Goal: Task Accomplishment & Management: Use online tool/utility

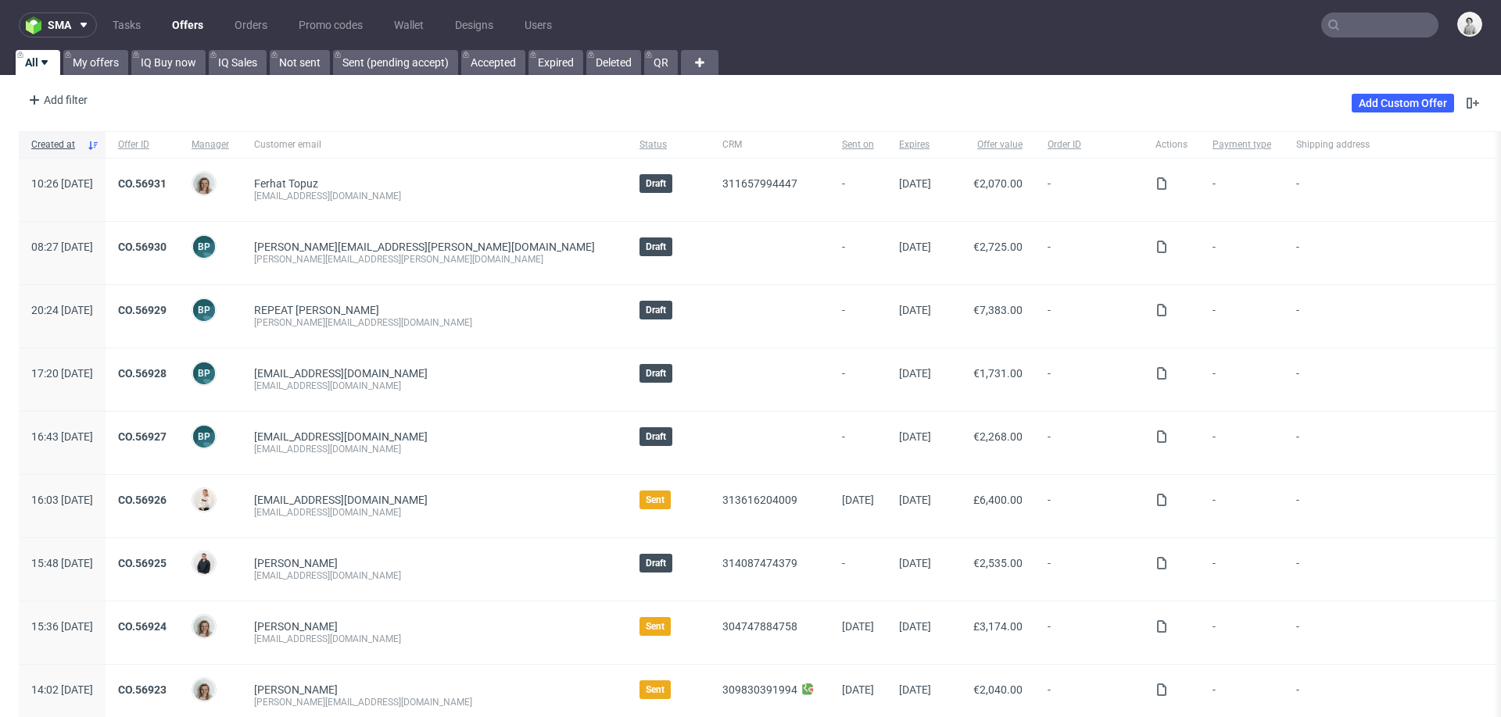
click at [1349, 25] on input "text" at bounding box center [1379, 25] width 117 height 25
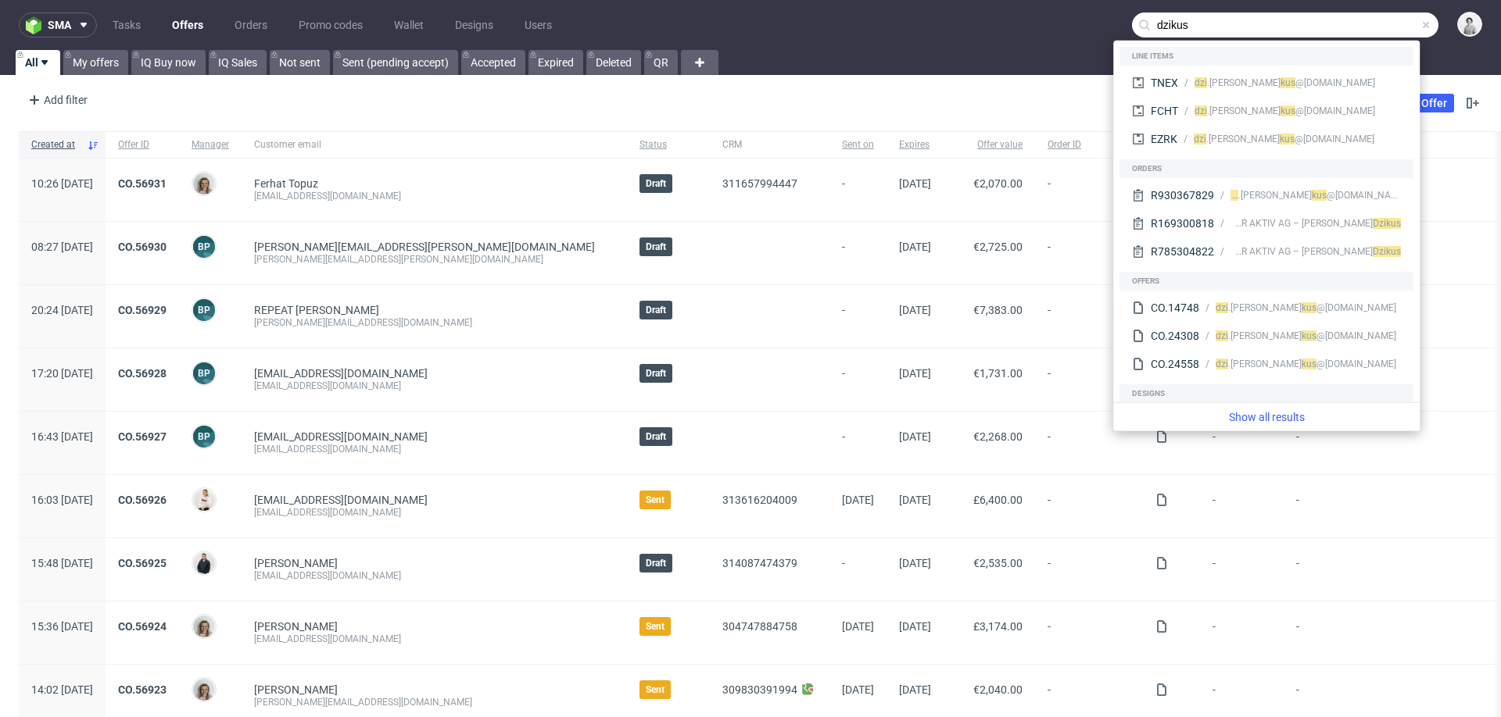
type input "dzikus"
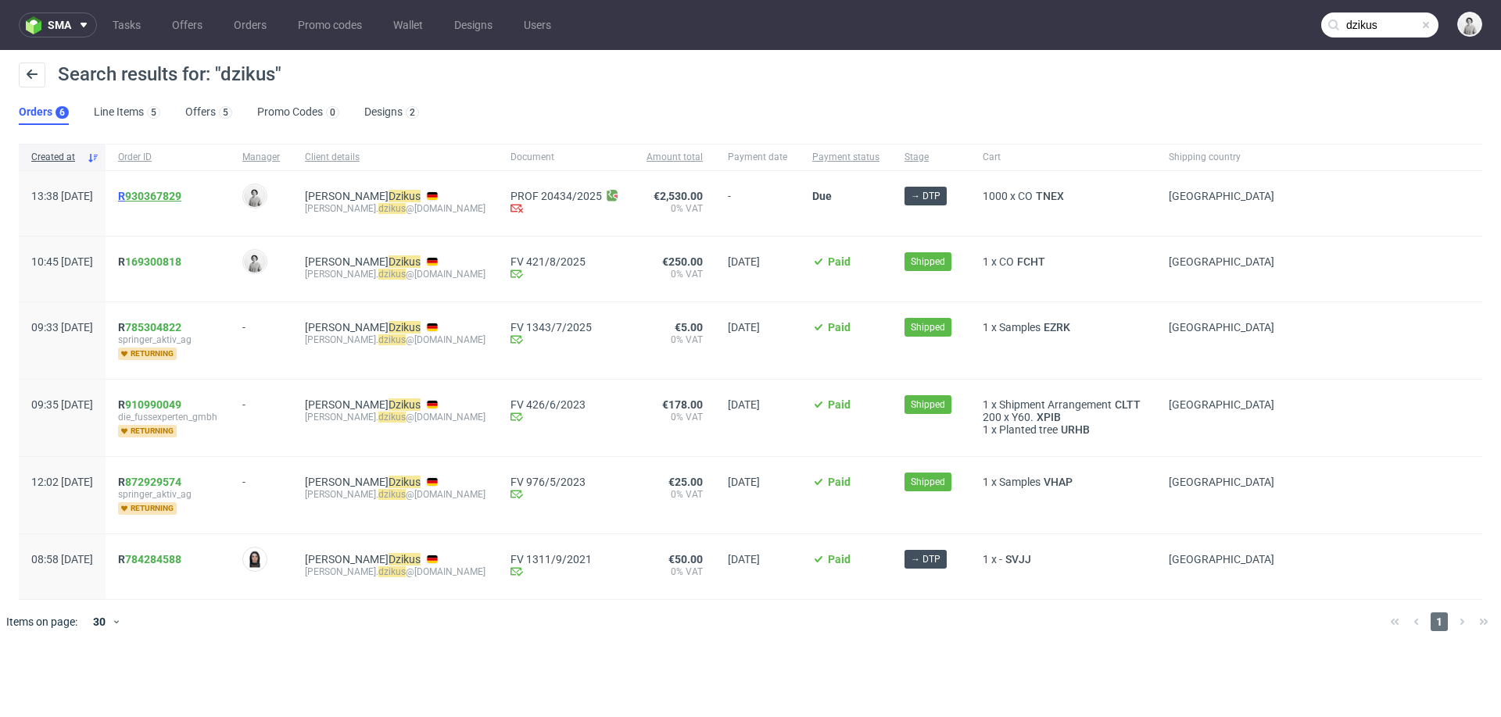
click at [180, 196] on link "930367829" at bounding box center [153, 196] width 56 height 13
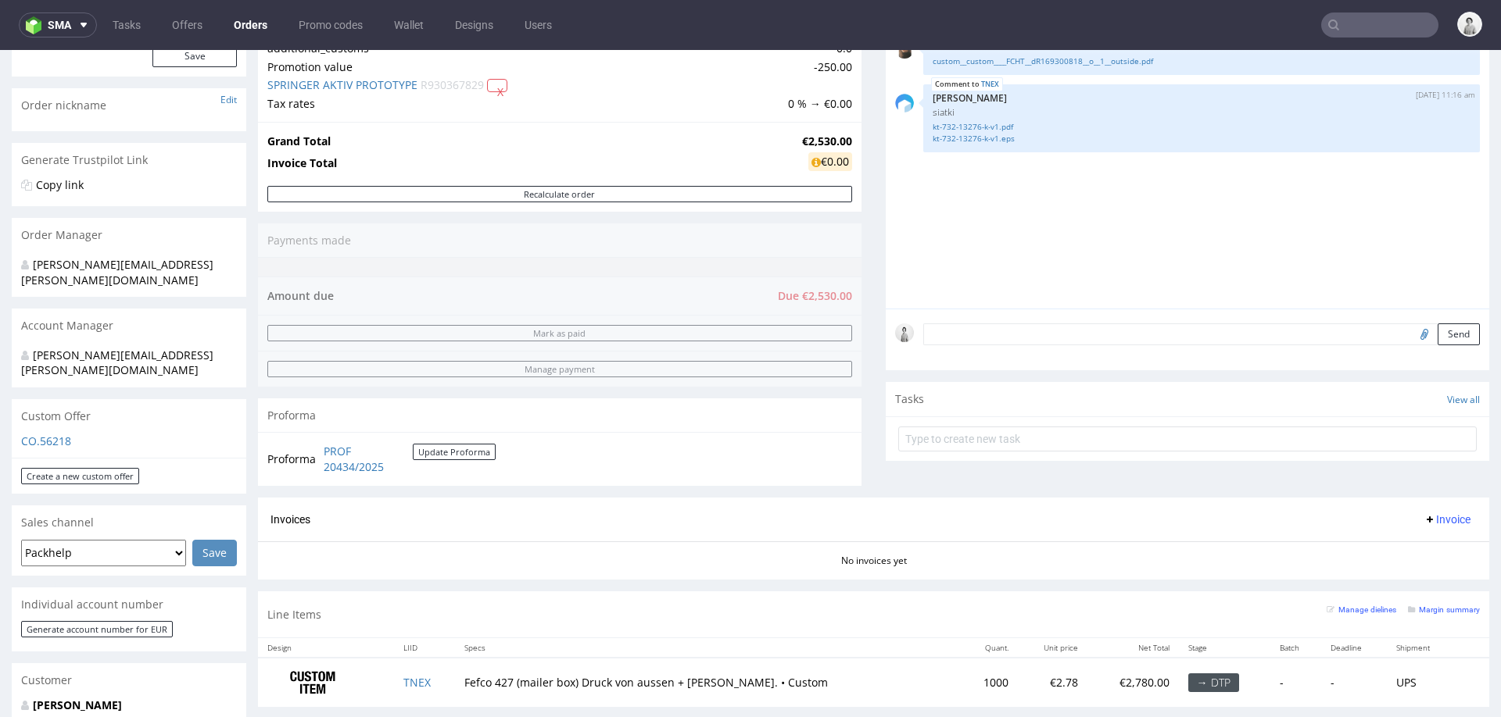
scroll to position [218, 0]
click at [437, 446] on button "Update Proforma" at bounding box center [454, 450] width 83 height 16
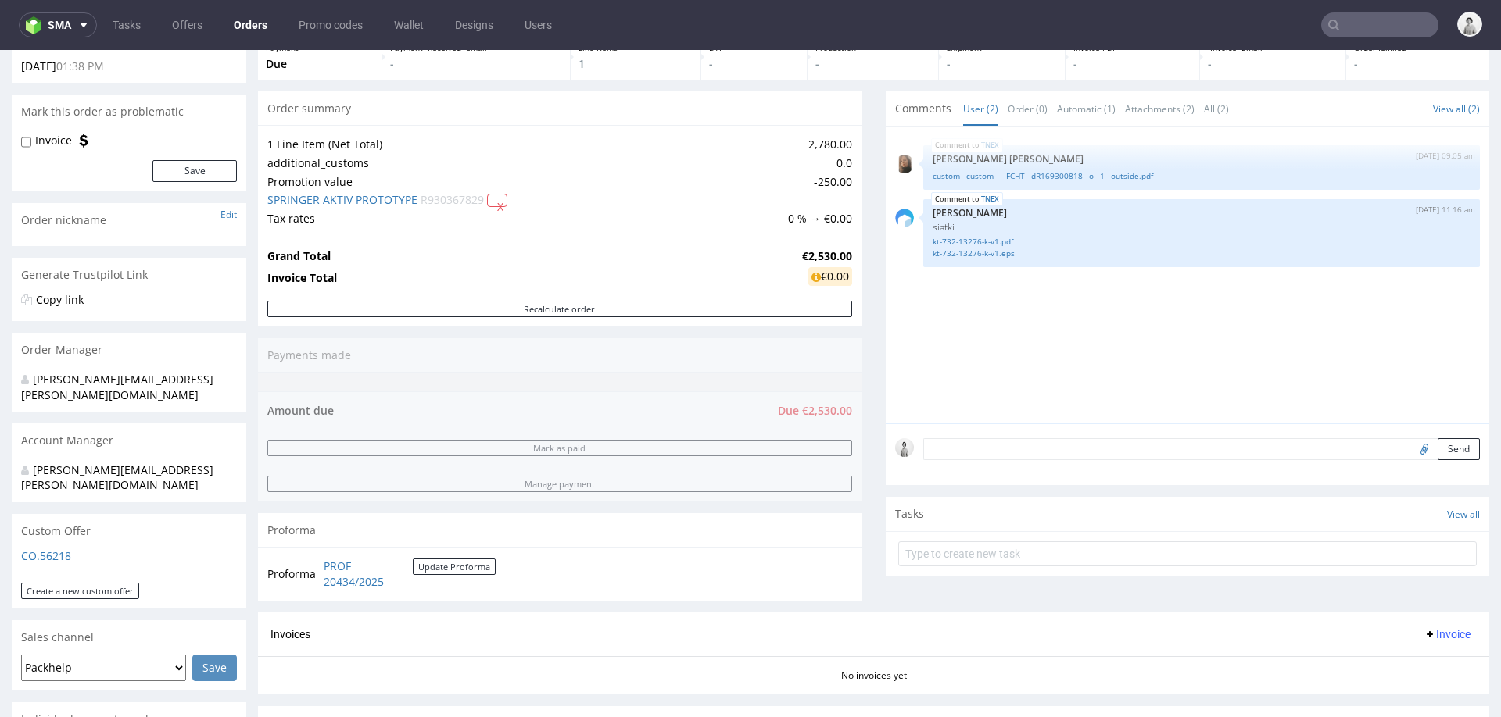
scroll to position [129, 0]
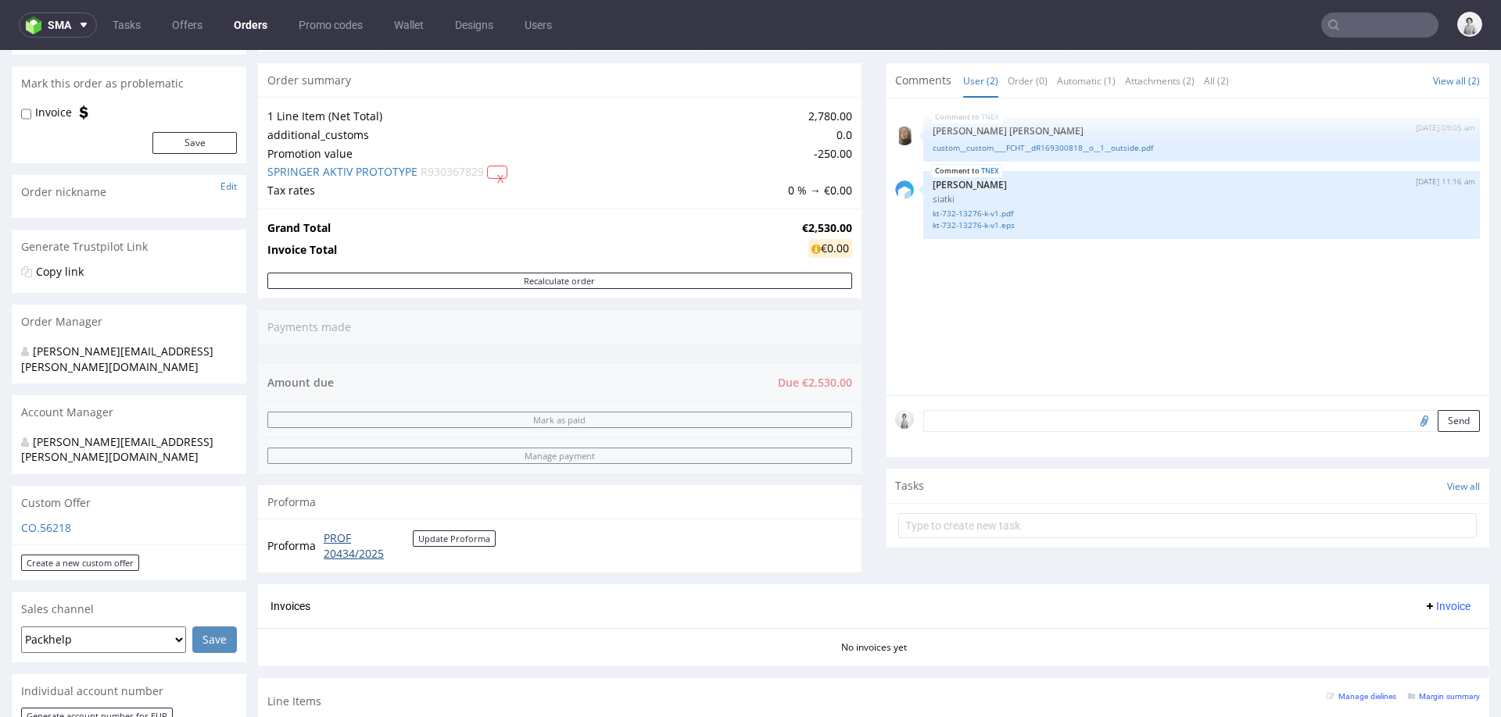
click at [356, 531] on link "PROF 20434/2025" at bounding box center [368, 546] width 89 height 30
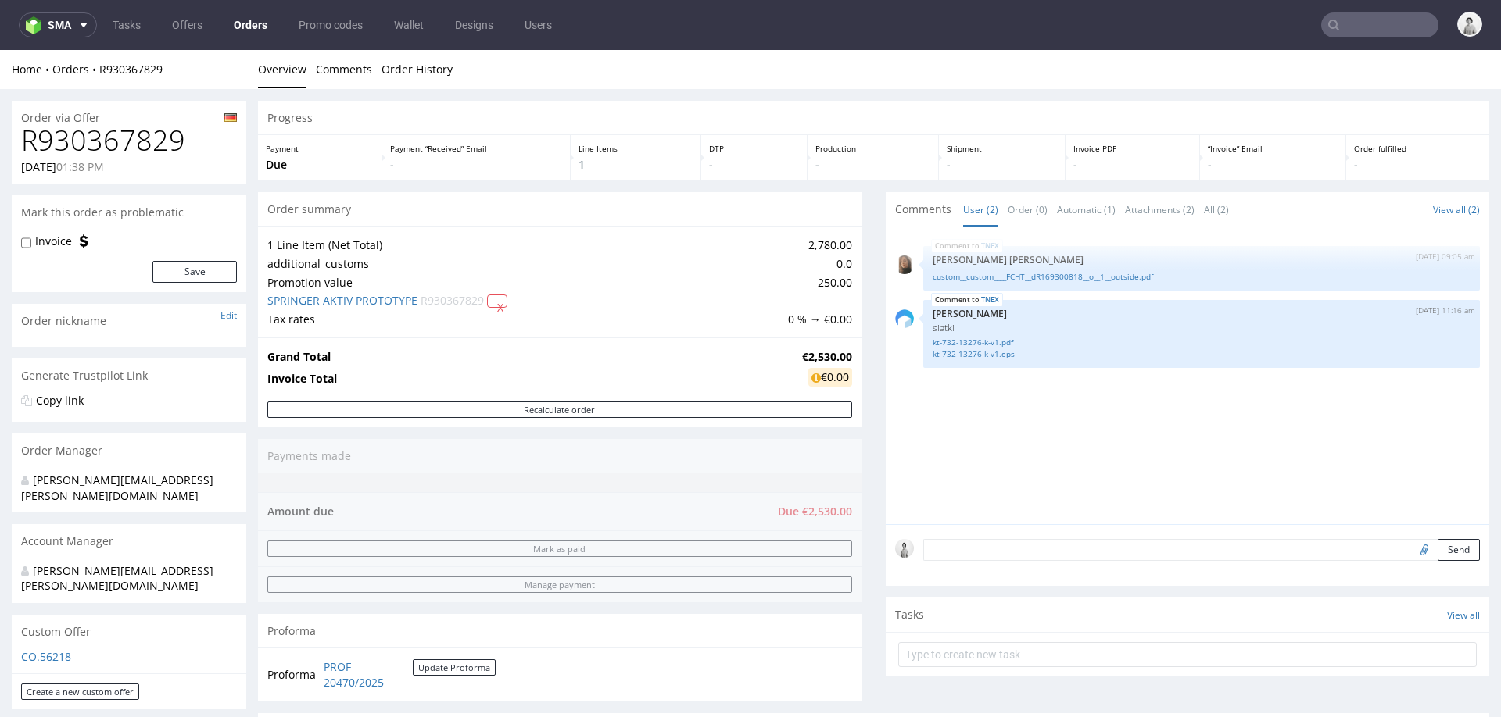
scroll to position [0, 0]
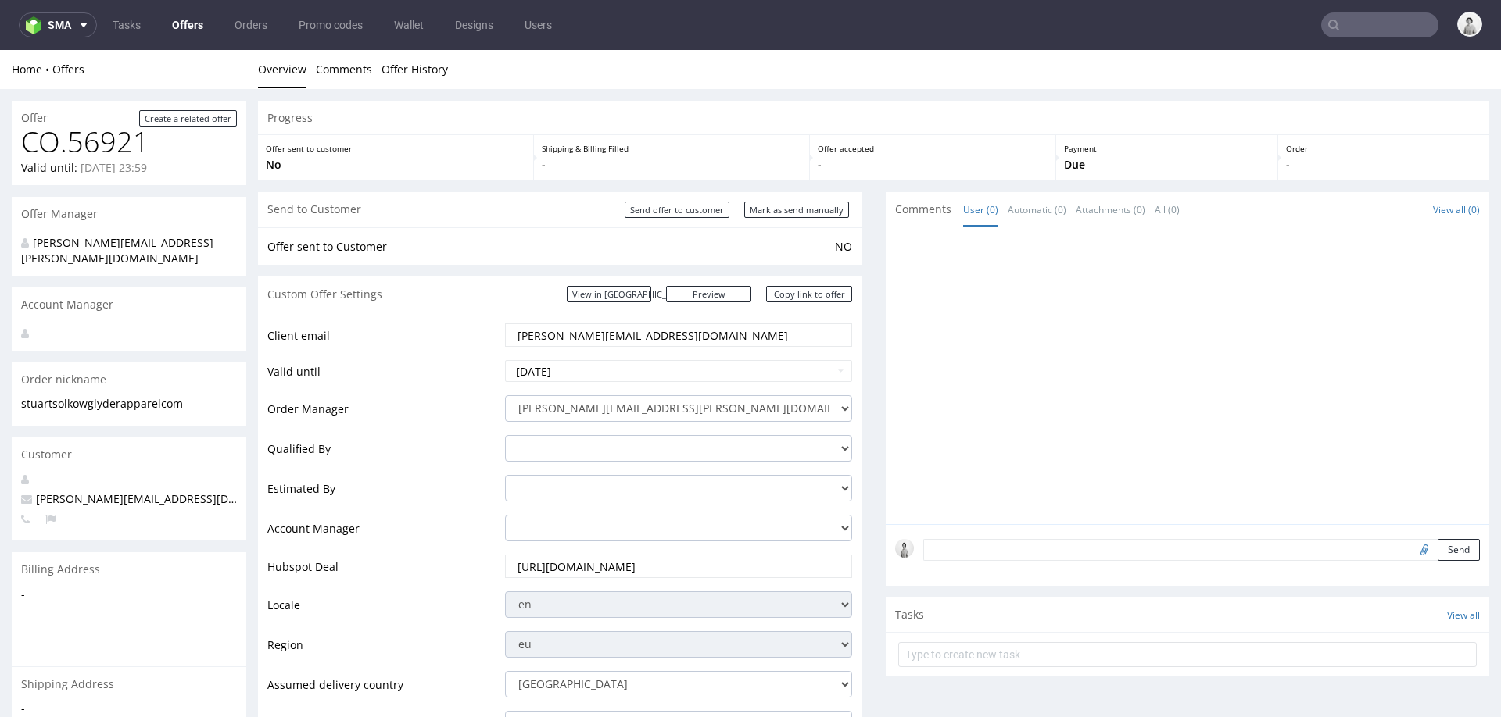
scroll to position [784, 0]
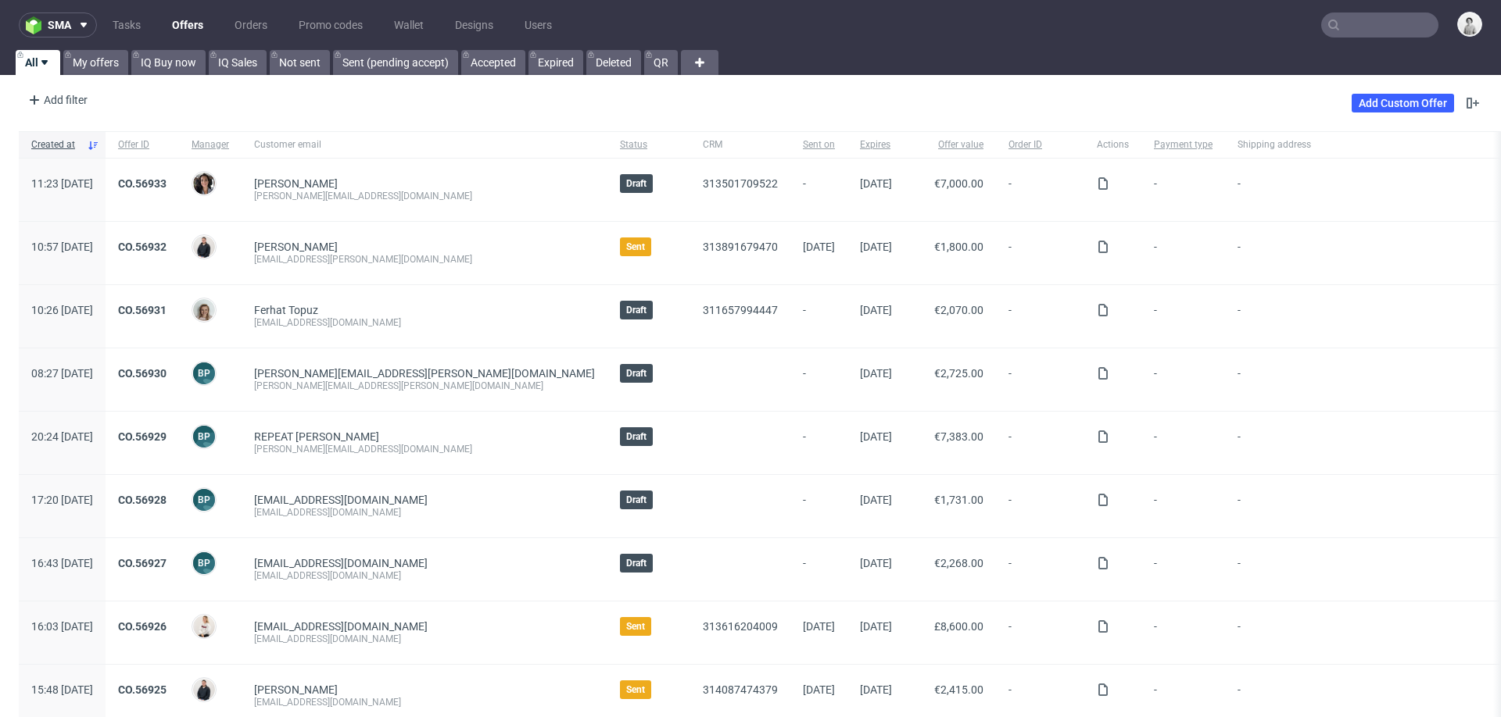
click at [1381, 20] on input "text" at bounding box center [1379, 25] width 117 height 25
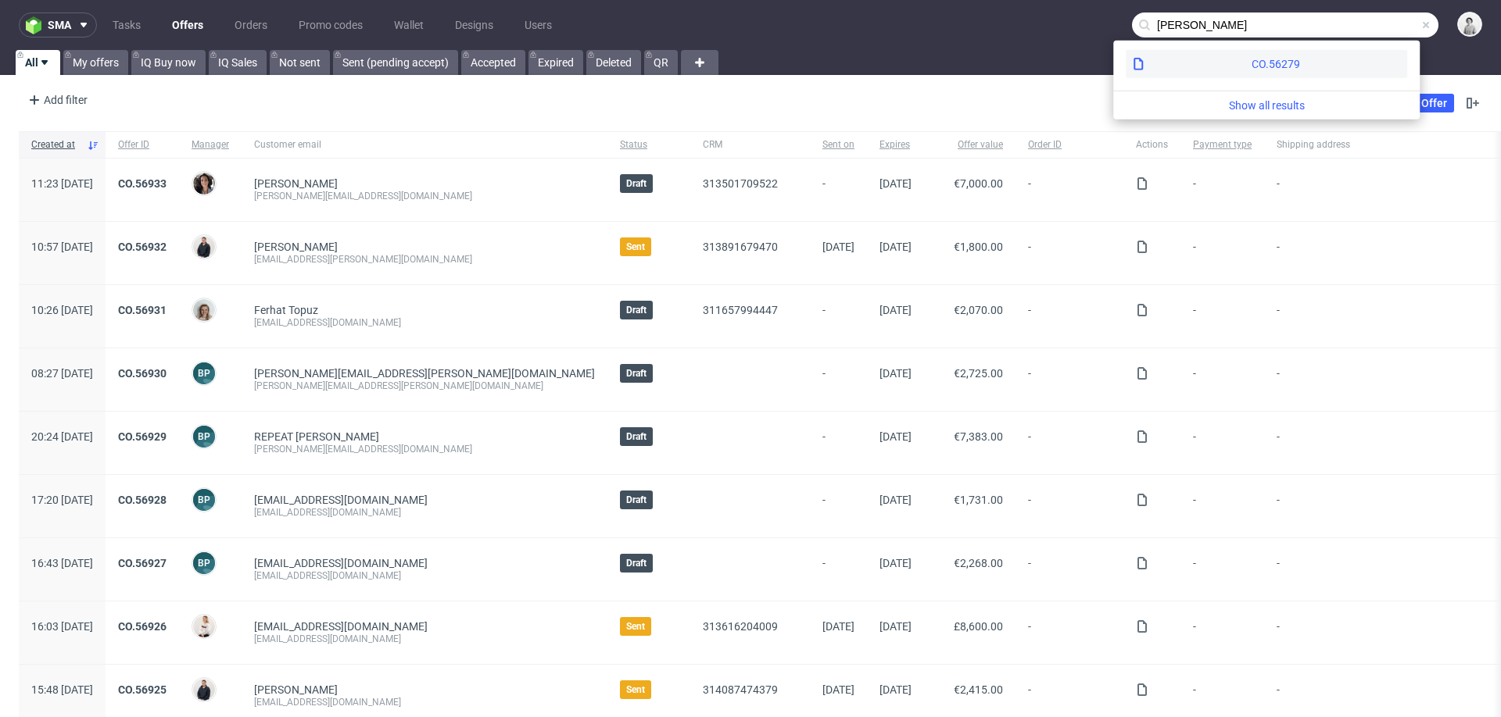
type input "[PERSON_NAME]"
click at [1251, 63] on div "CO.56279" at bounding box center [1275, 64] width 48 height 16
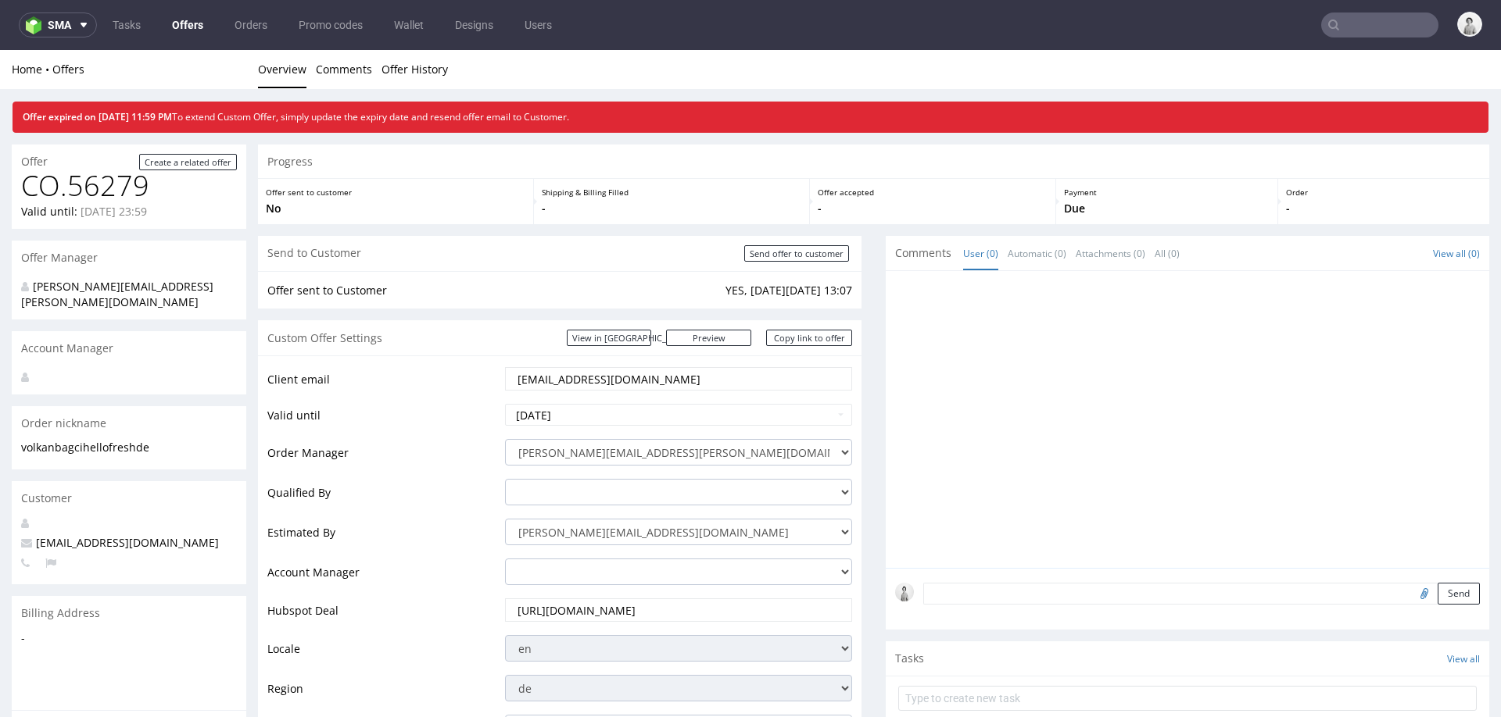
click at [427, 485] on td "Qualified By" at bounding box center [384, 498] width 234 height 40
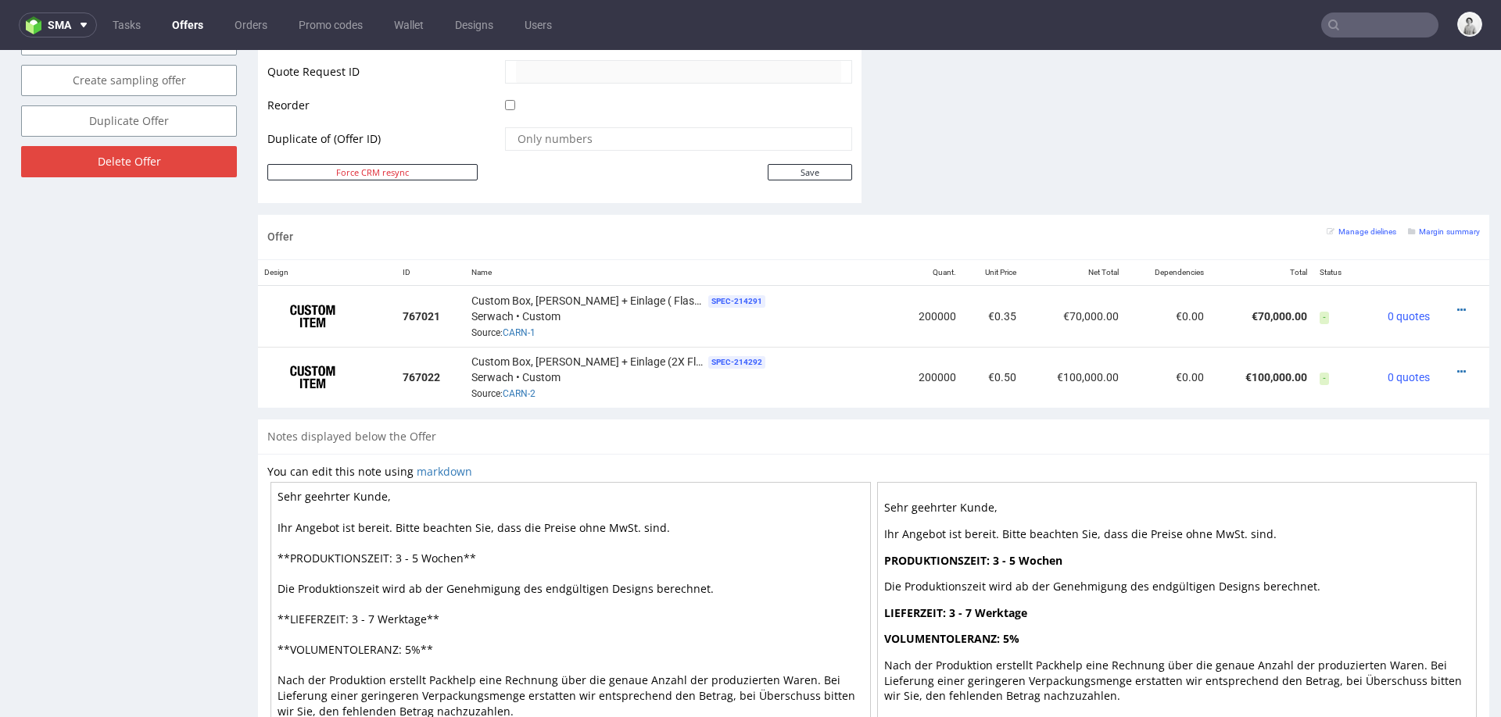
scroll to position [800, 0]
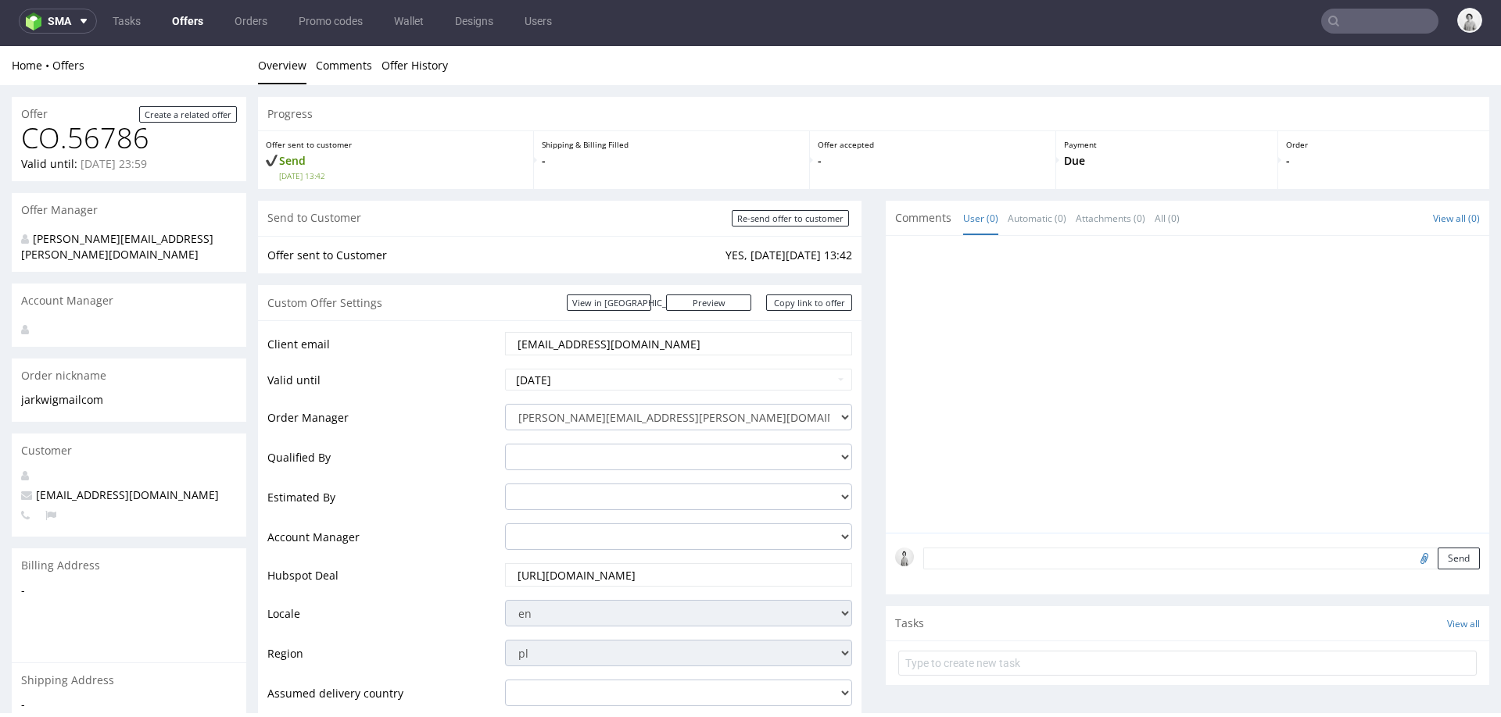
click at [528, 349] on input "jarkwi@gmail.com" at bounding box center [678, 344] width 325 height 22
click at [528, 350] on input "jarkwi@gmail.com" at bounding box center [678, 344] width 325 height 22
paste input "text"
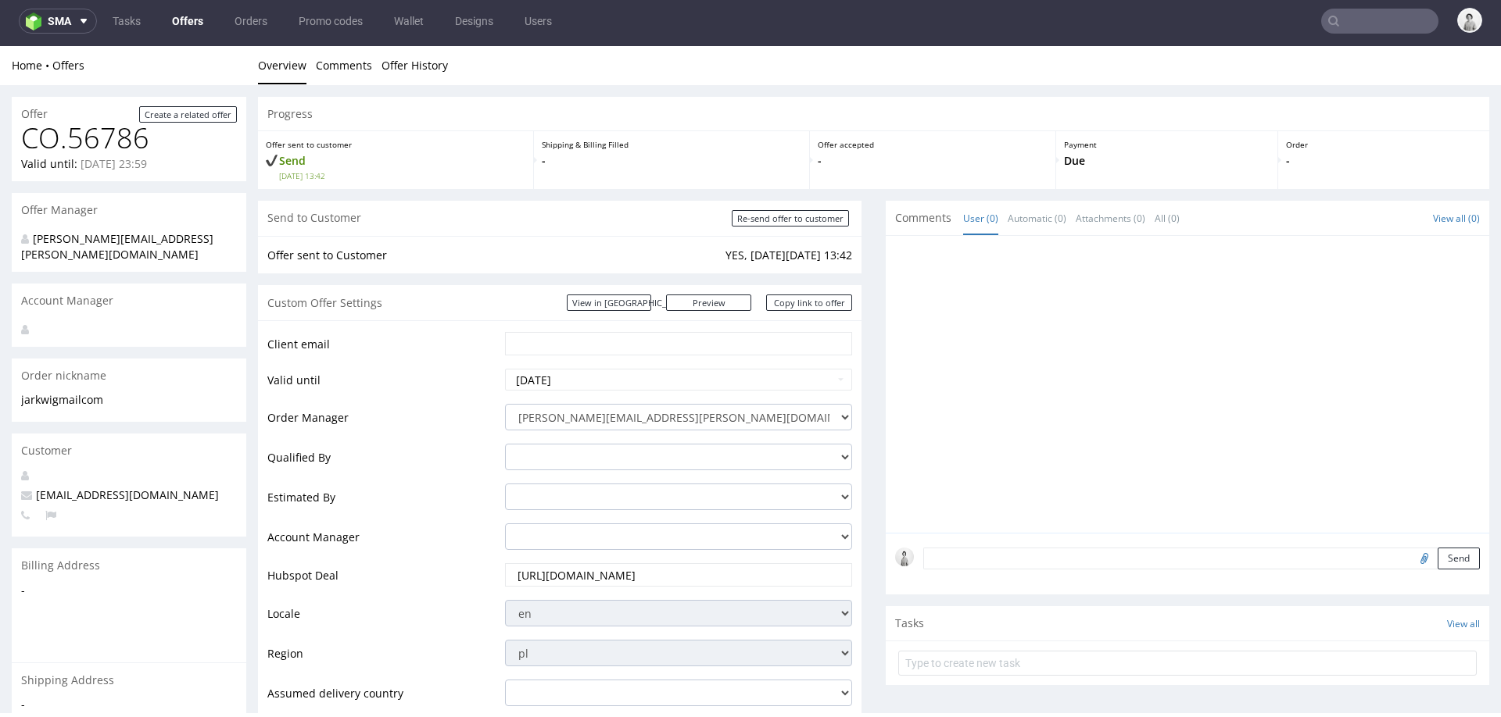
type input "jarkwi@gmail.com"
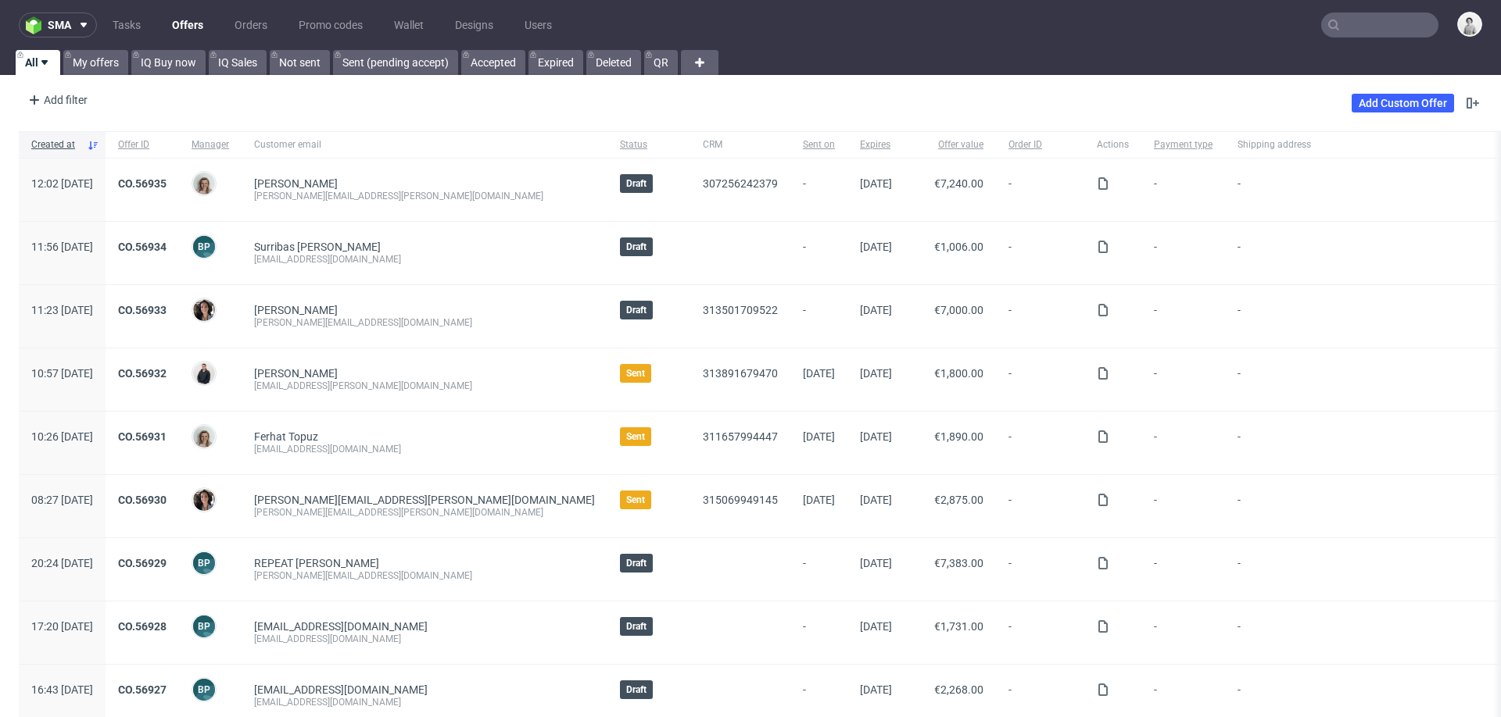
click at [1355, 27] on input "text" at bounding box center [1379, 25] width 117 height 25
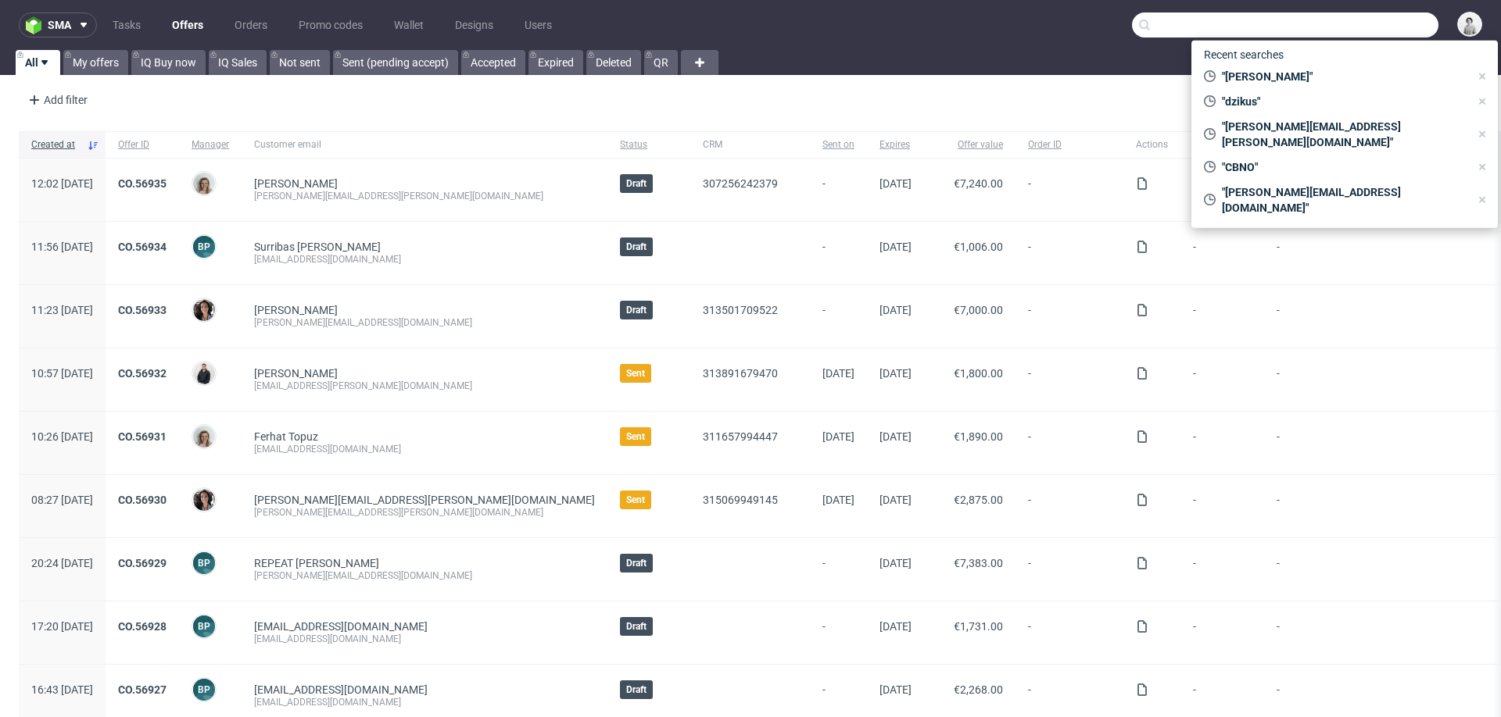
paste input "lukas.lehmann@dekoora.net"
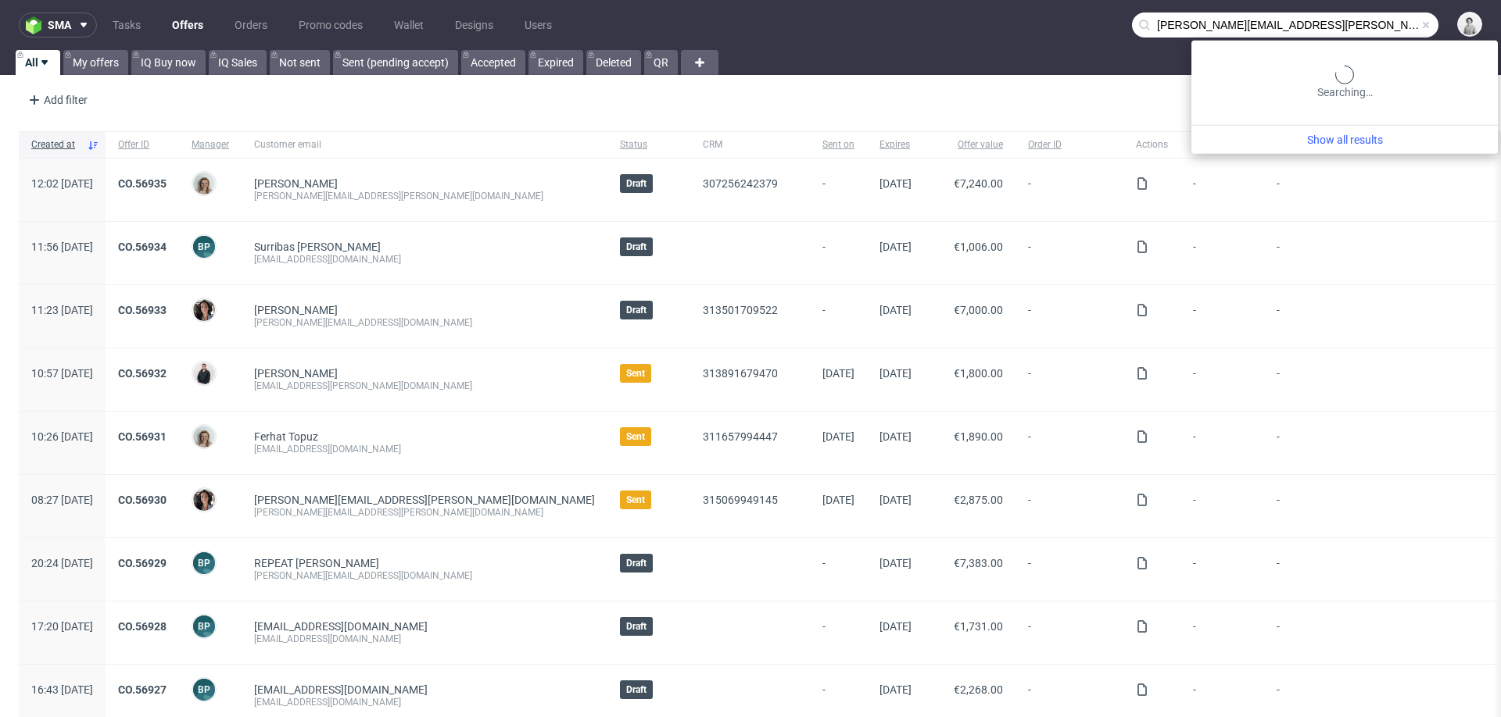
type input "lukas.lehmann@dekoora.net"
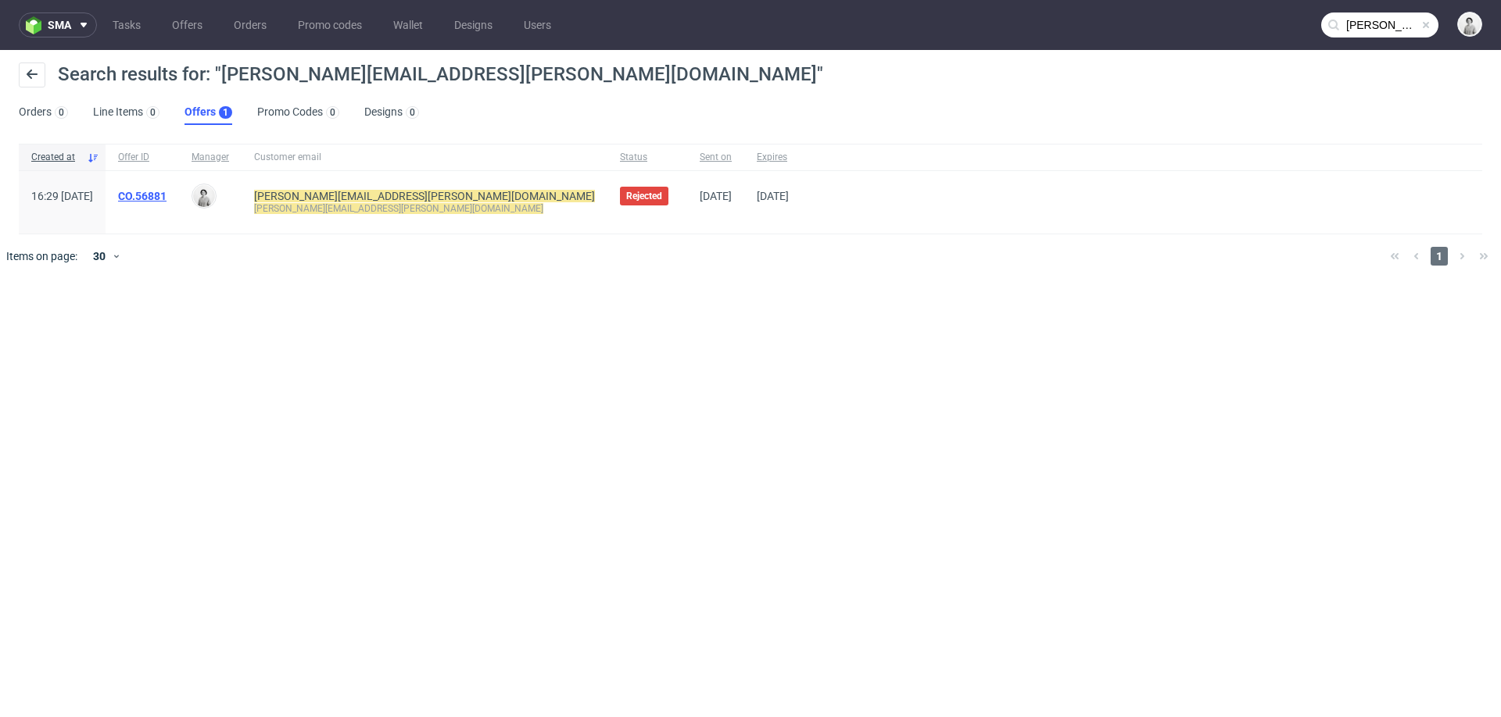
click at [166, 195] on link "CO.56881" at bounding box center [142, 196] width 48 height 13
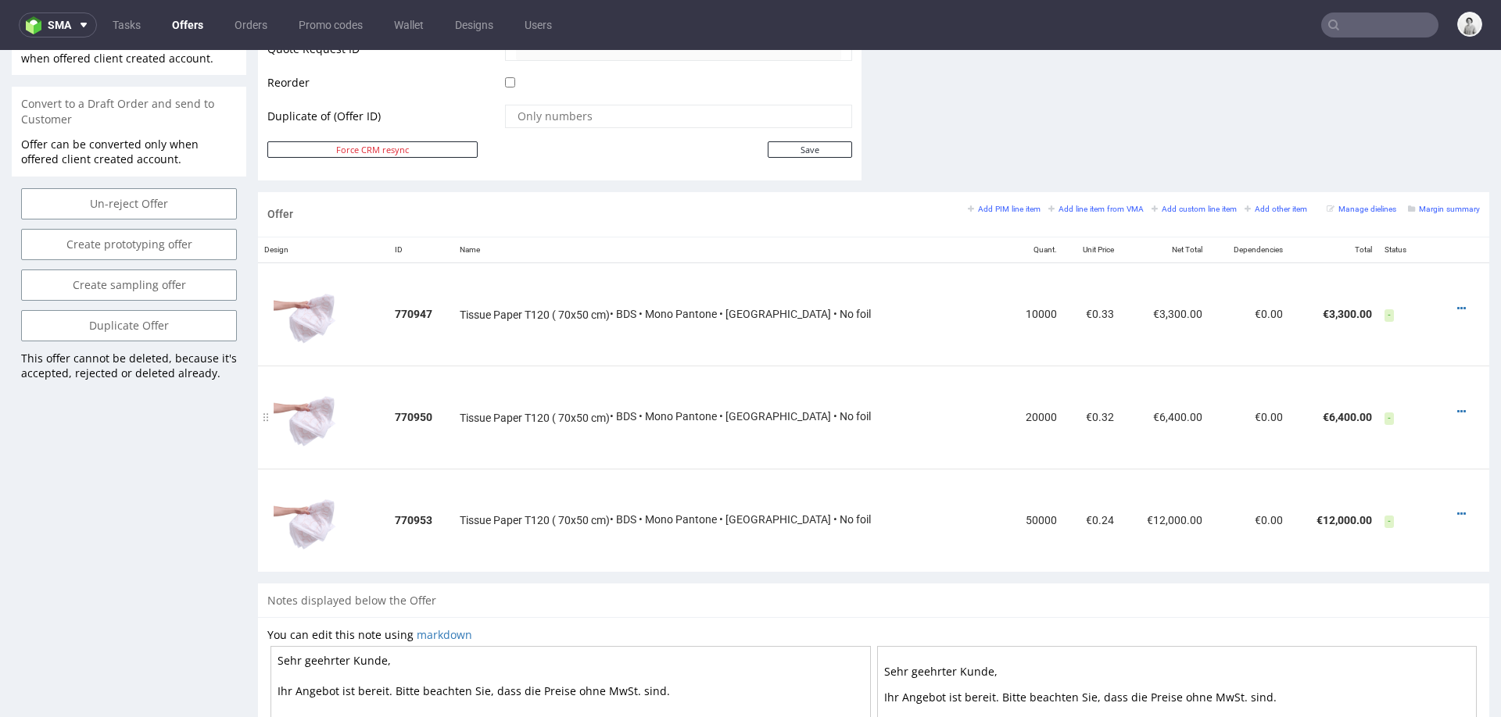
scroll to position [783, 0]
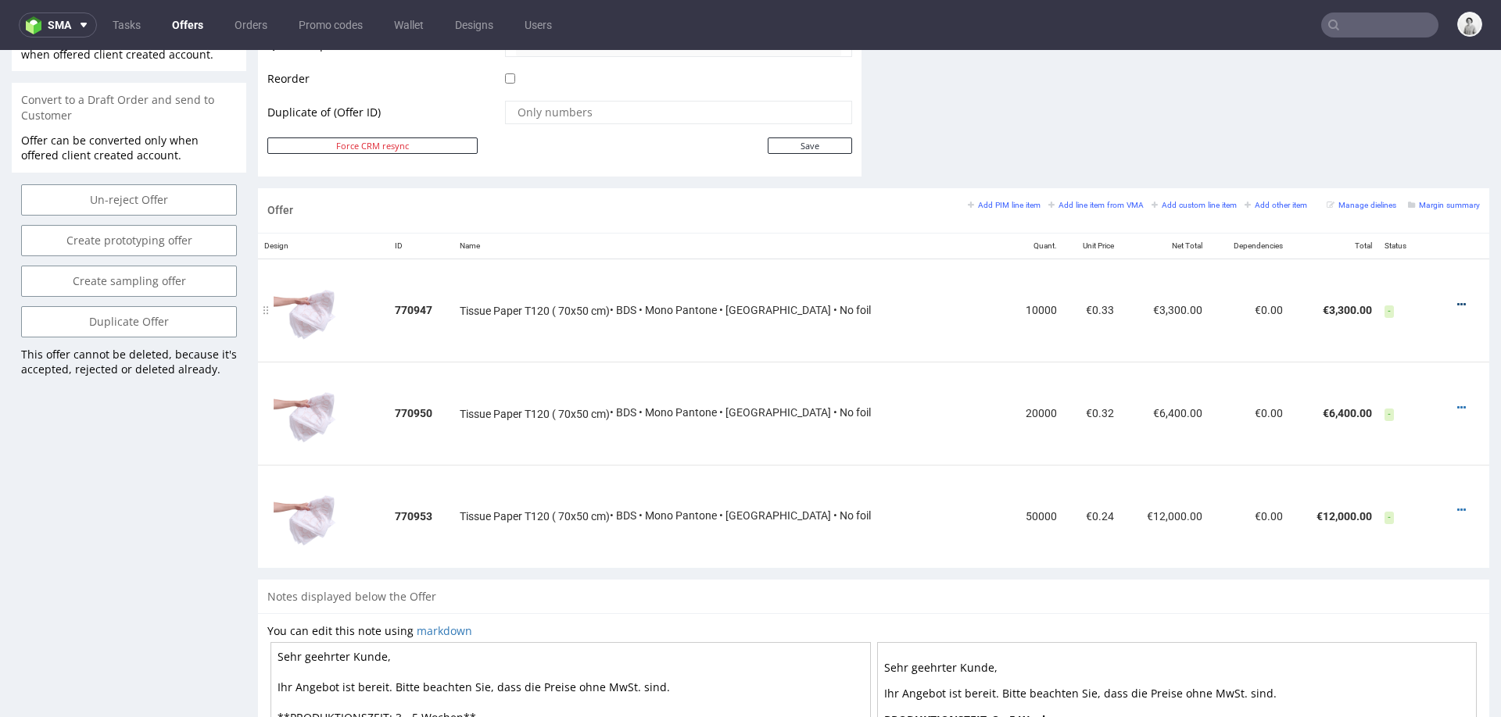
click at [1457, 299] on icon at bounding box center [1461, 304] width 9 height 11
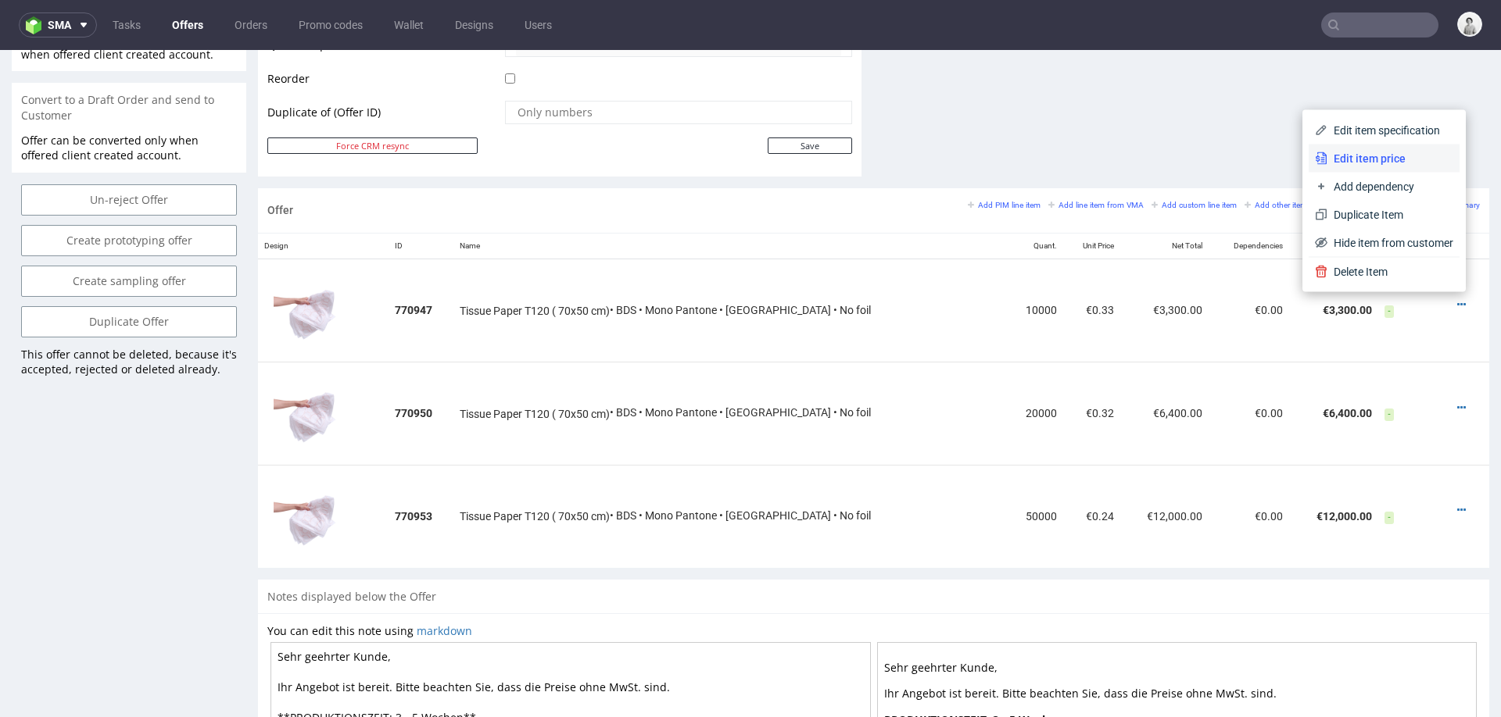
click at [1376, 153] on span "Edit item price" at bounding box center [1390, 159] width 126 height 16
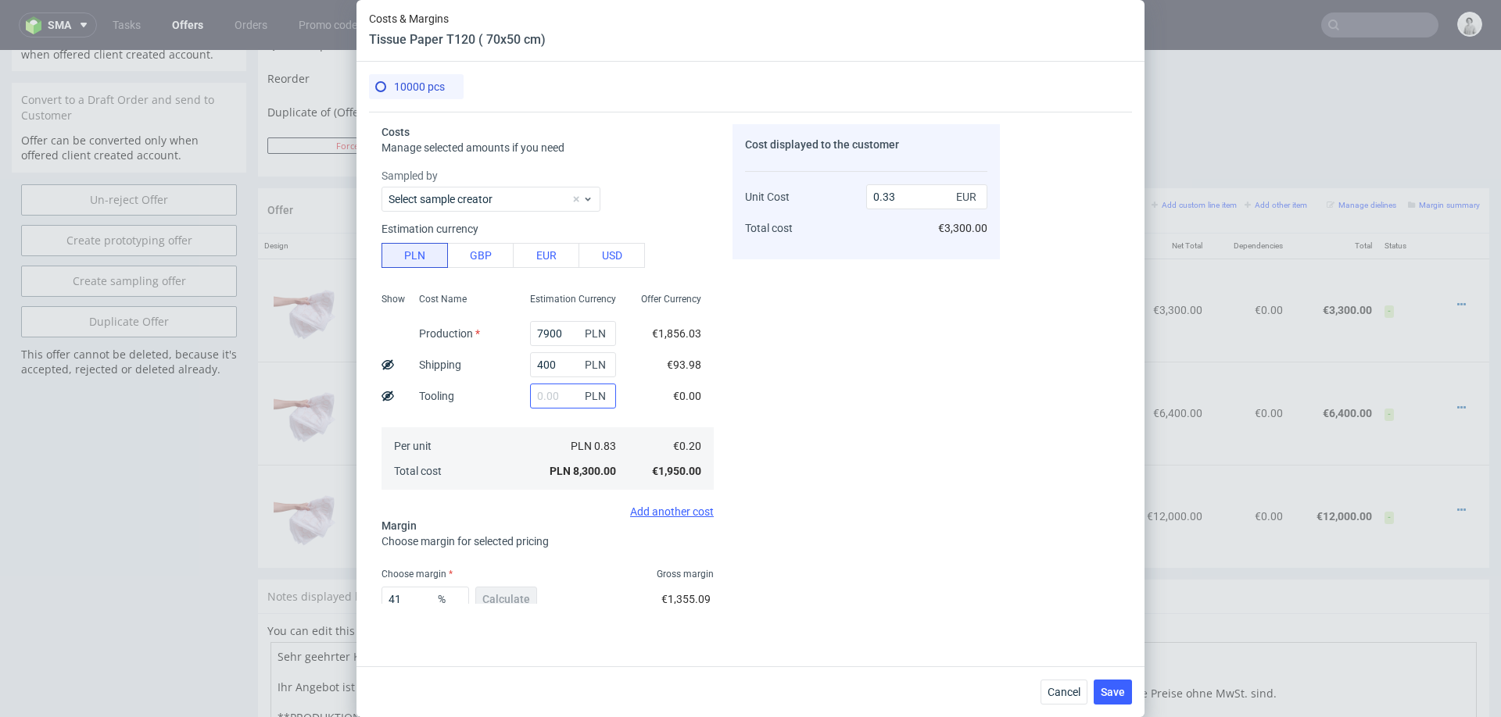
scroll to position [91, 0]
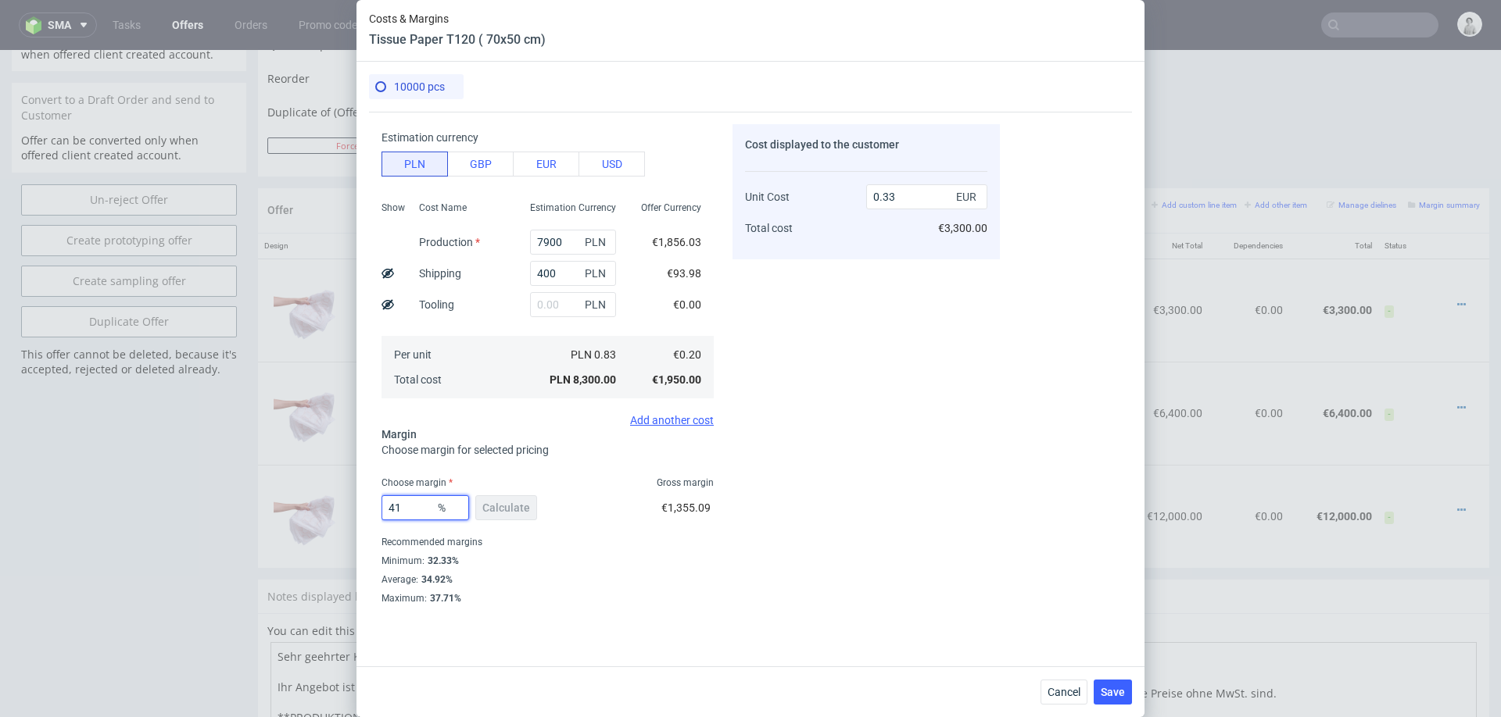
click at [417, 514] on input "41" at bounding box center [425, 508] width 88 height 25
type input "20"
type input "0.24"
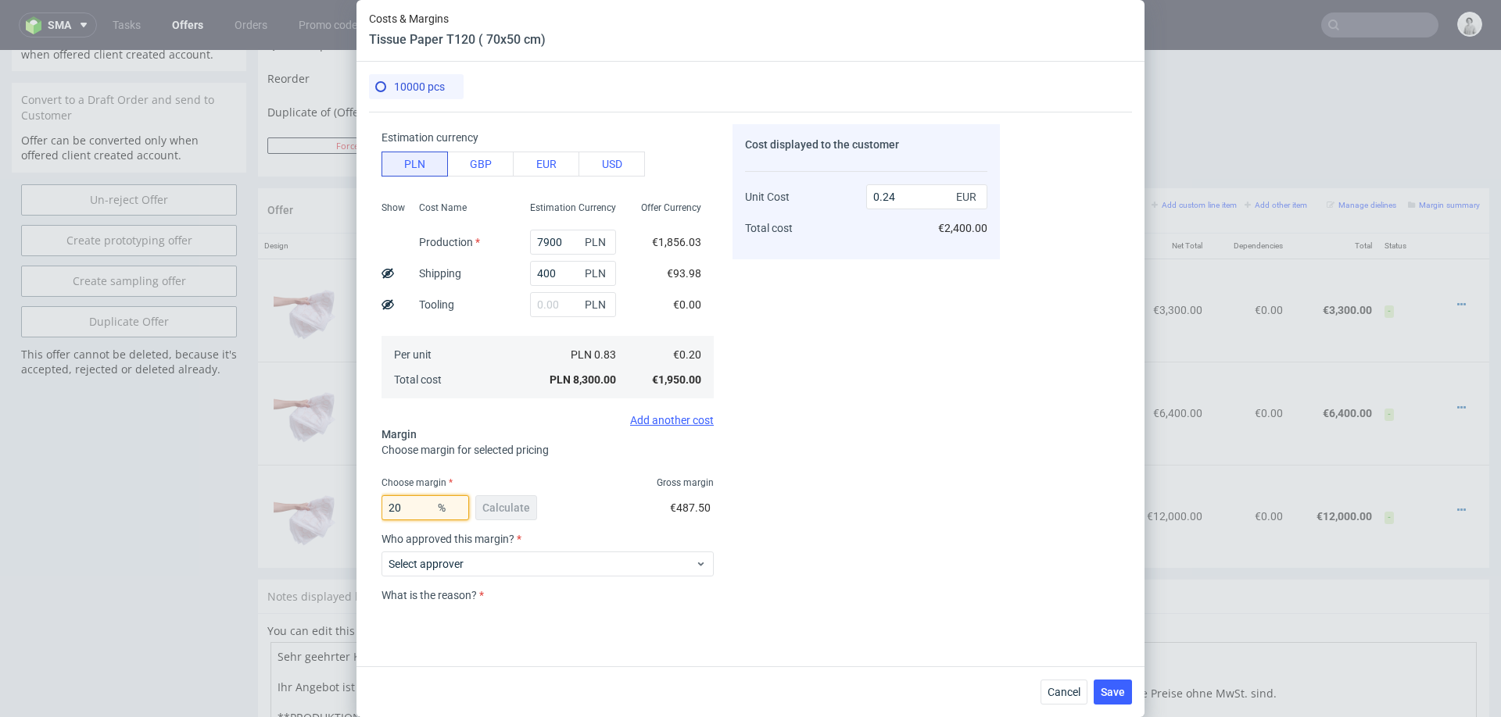
type input "20"
click at [835, 459] on div "Cost displayed to the customer Unit Cost Total cost 0.24 EUR €2,400.00" at bounding box center [865, 364] width 267 height 480
click at [1066, 692] on span "Cancel" at bounding box center [1063, 692] width 33 height 11
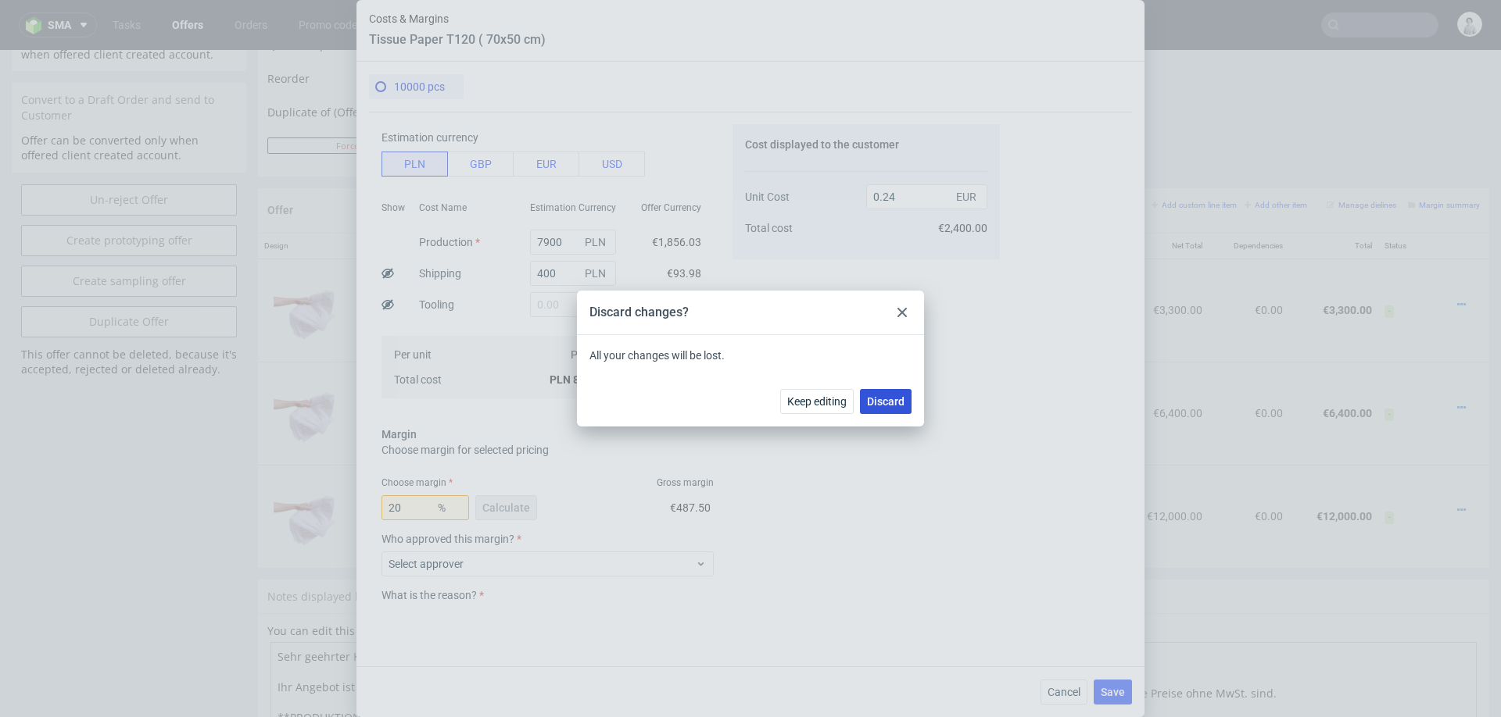
click at [875, 399] on span "Discard" at bounding box center [886, 401] width 38 height 11
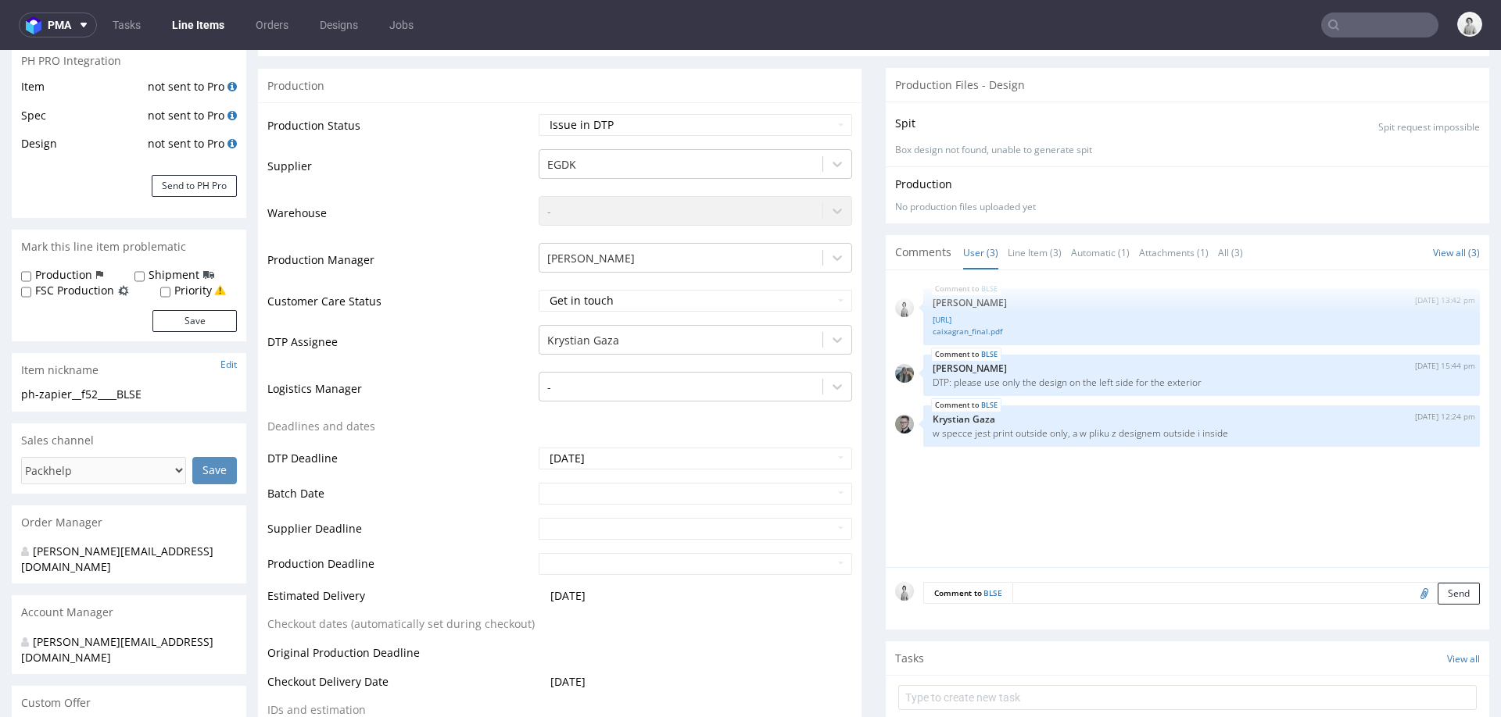
scroll to position [267, 0]
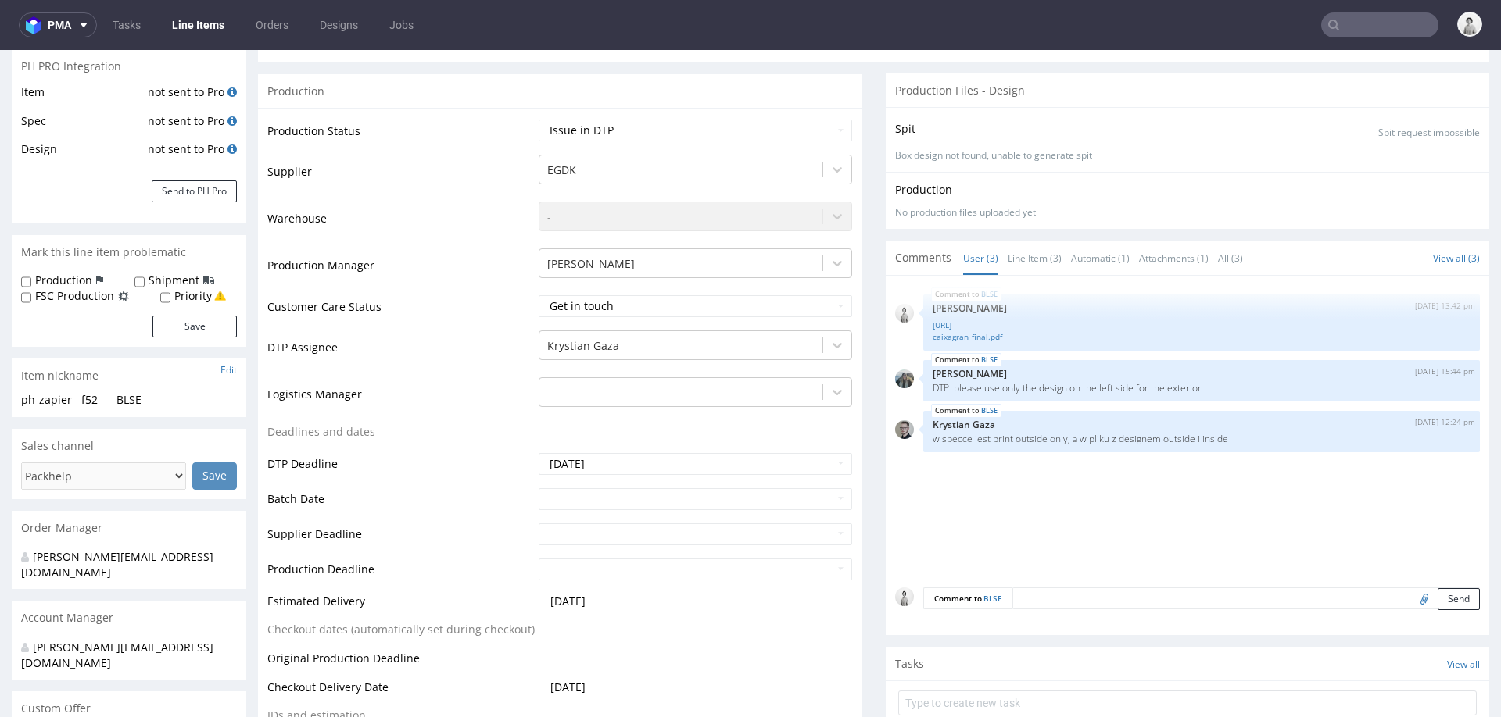
click at [1017, 590] on form "Comment to BLSE Send" at bounding box center [1201, 599] width 556 height 23
type textarea "zadruk tylko na zewnątrz"
click at [1437, 675] on button "Send" at bounding box center [1458, 672] width 42 height 22
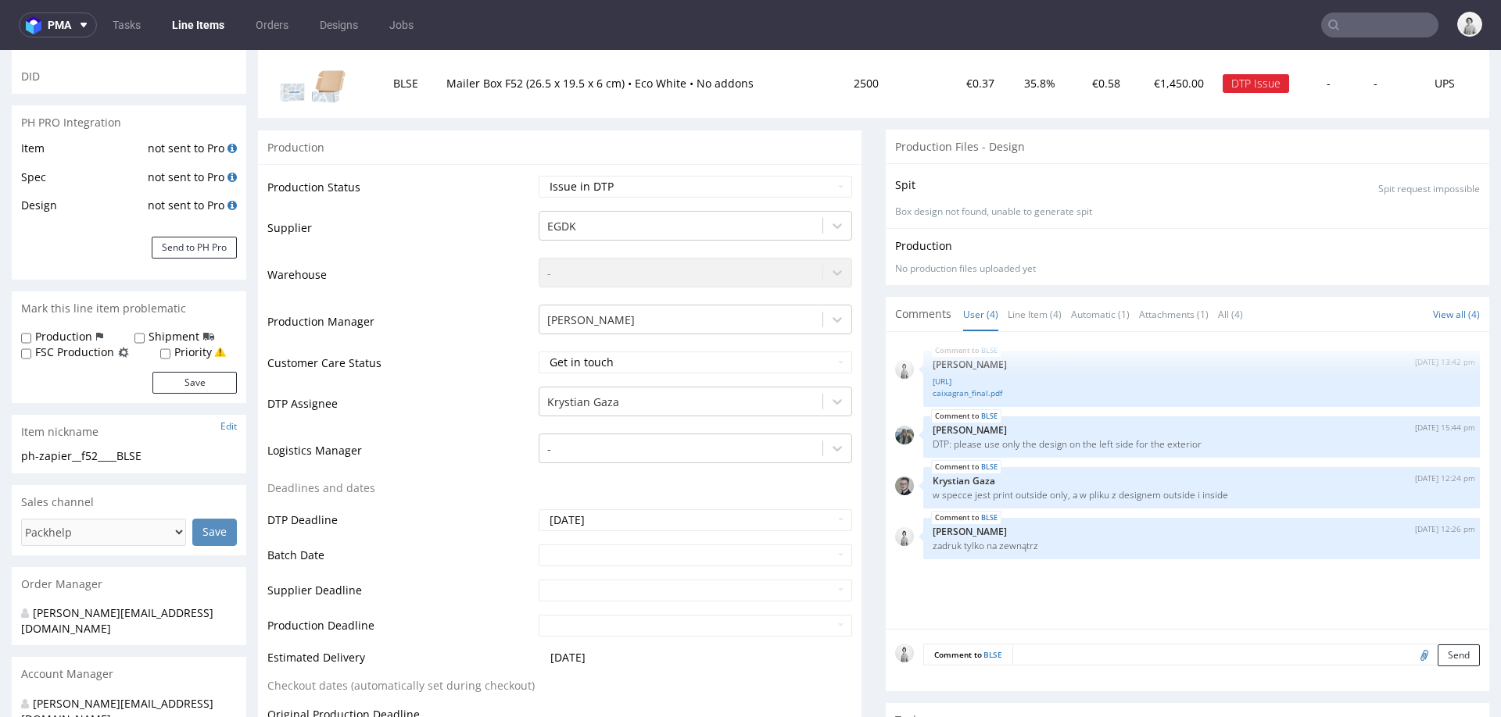
scroll to position [218, 0]
